Goal: Check status: Check status

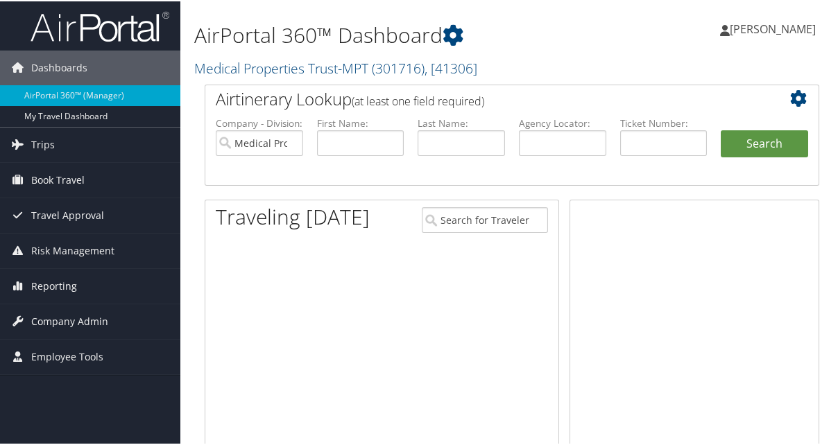
click at [39, 144] on span "Trips" at bounding box center [43, 143] width 24 height 35
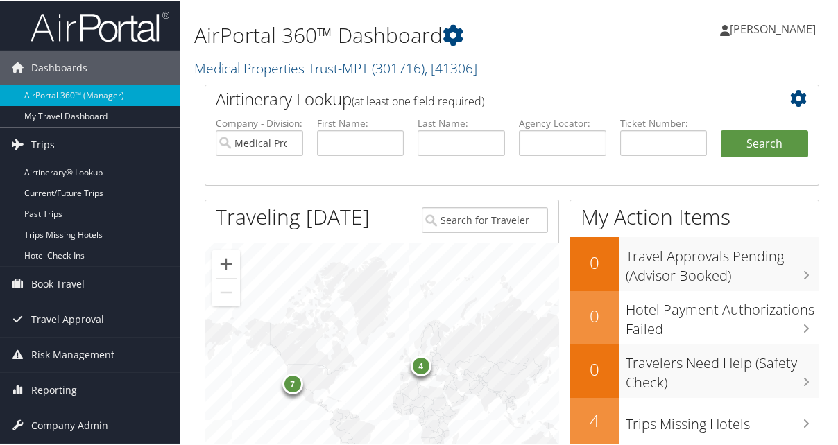
click at [61, 185] on link "Current/Future Trips" at bounding box center [90, 192] width 180 height 21
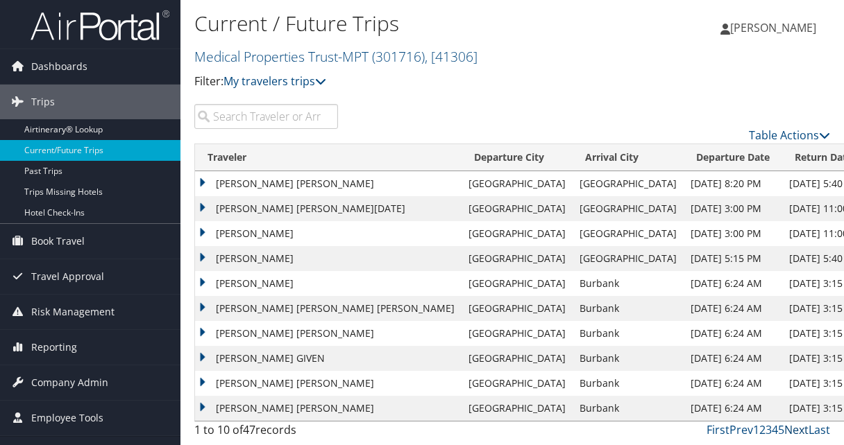
click at [796, 429] on link "Next" at bounding box center [796, 430] width 24 height 15
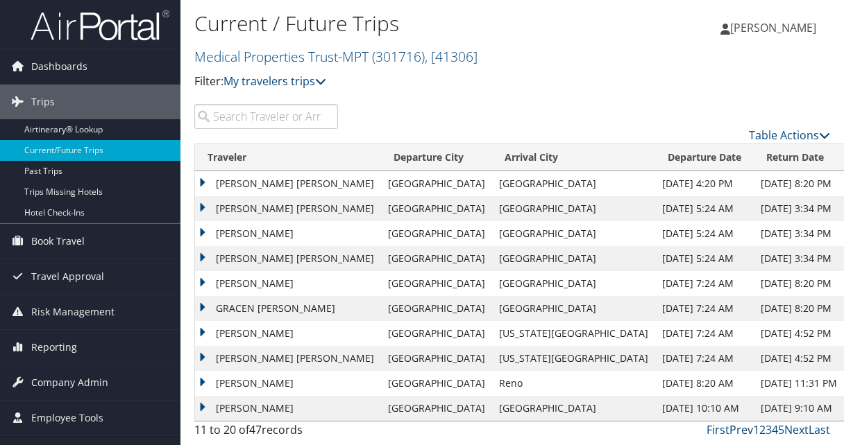
click at [745, 430] on link "Prev" at bounding box center [741, 430] width 24 height 15
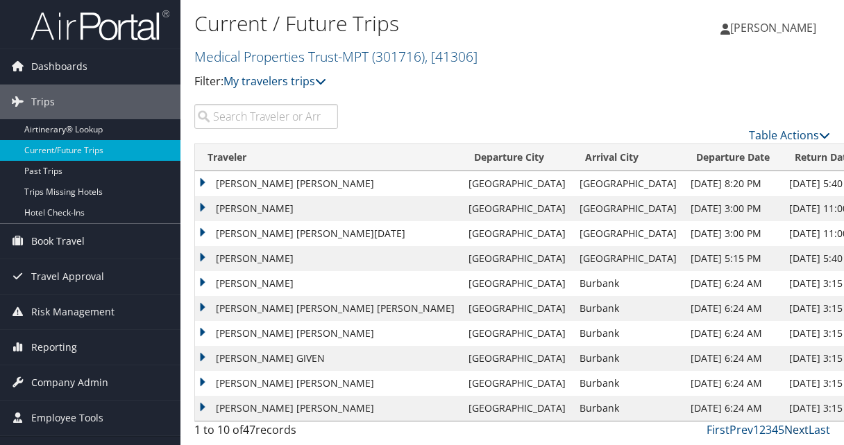
click at [797, 430] on link "Next" at bounding box center [796, 430] width 24 height 15
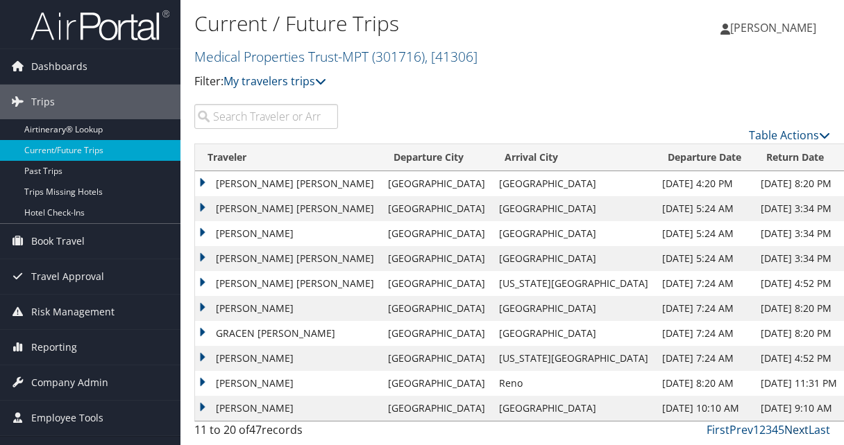
click at [804, 428] on link "Next" at bounding box center [796, 430] width 24 height 15
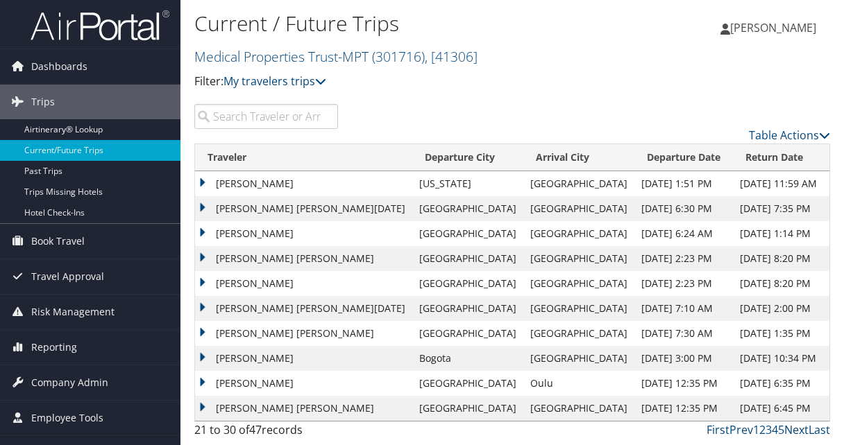
click at [801, 430] on link "Next" at bounding box center [796, 430] width 24 height 15
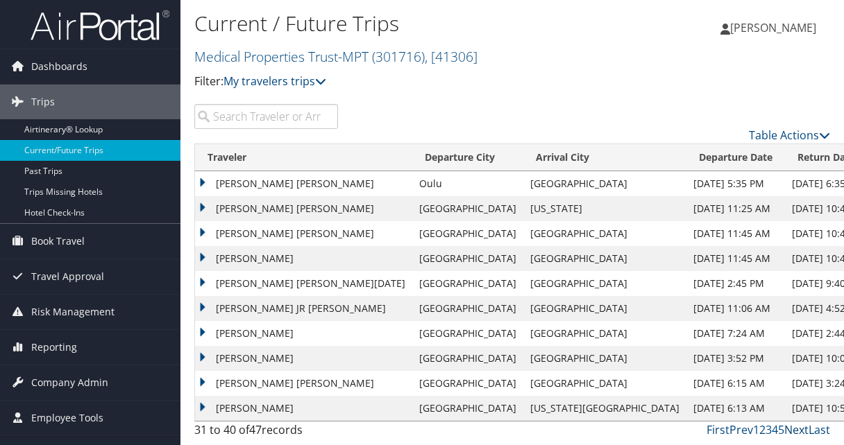
click at [797, 430] on link "Next" at bounding box center [796, 430] width 24 height 15
